Goal: Navigation & Orientation: Find specific page/section

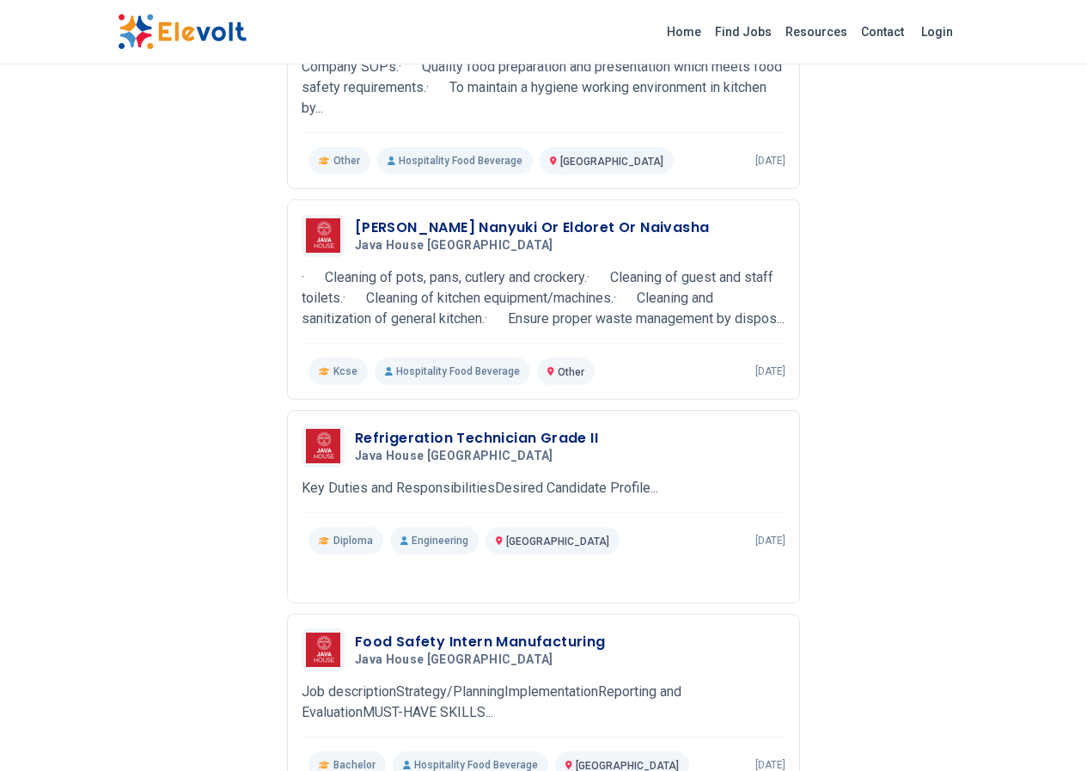
scroll to position [1987, 0]
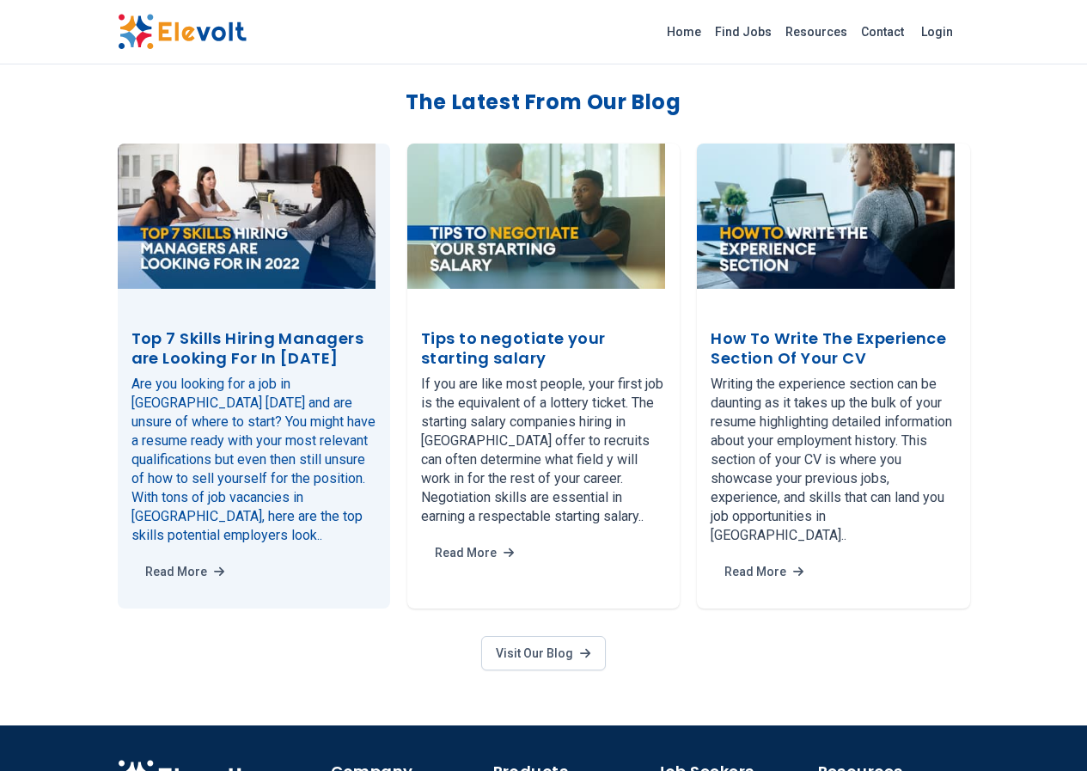
scroll to position [3055, 0]
